Goal: Information Seeking & Learning: Check status

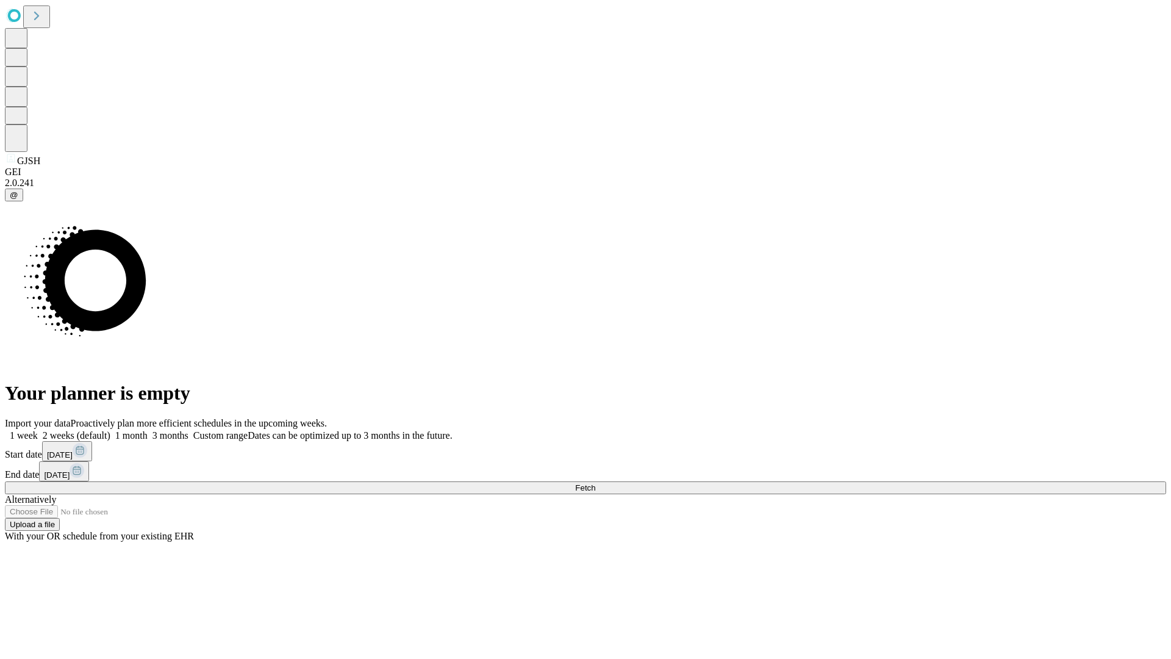
click at [595, 483] on span "Fetch" at bounding box center [585, 487] width 20 height 9
